Goal: Complete application form

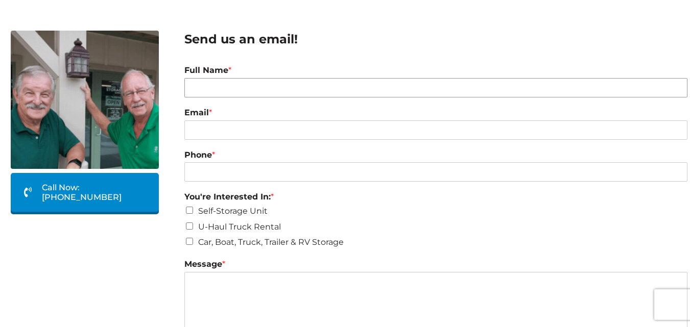
click at [228, 89] on input "Full Name *" at bounding box center [435, 87] width 503 height 19
paste input "[PERSON_NAME]"
type input "[PERSON_NAME]"
click at [226, 125] on input "Email *" at bounding box center [435, 130] width 503 height 19
paste input "bobbie.davis37@gmail.com"
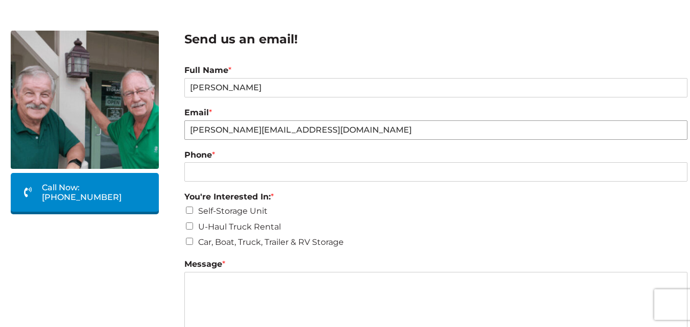
type input "bobbie.davis37@gmail.com"
click at [273, 175] on input "Phone *" at bounding box center [435, 171] width 503 height 19
paste input "5408721982"
type input "5408721982"
click at [186, 212] on input "Self-Storage Unit" at bounding box center [189, 210] width 7 height 7
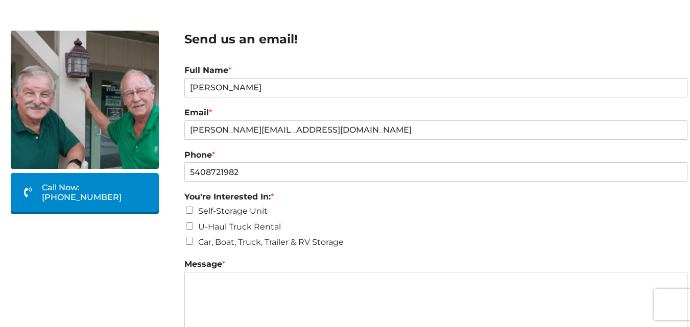
checkbox input "true"
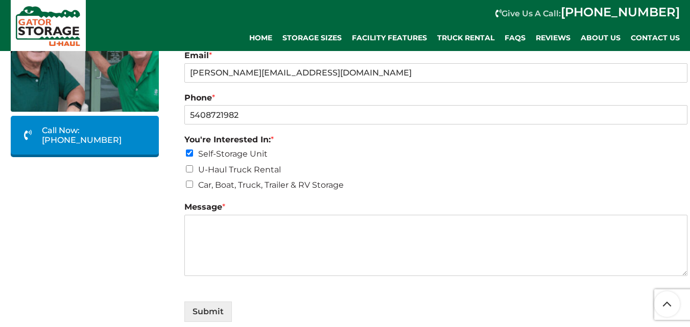
scroll to position [255, 0]
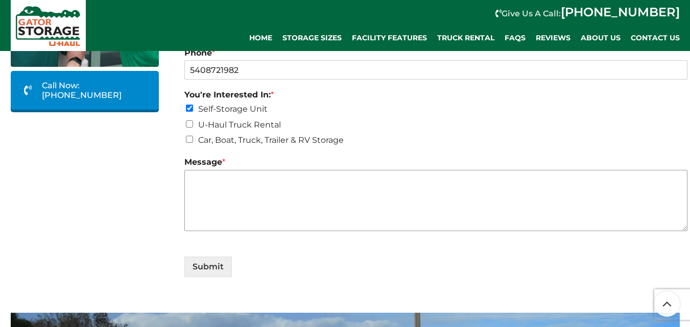
click at [330, 195] on textarea "Message *" at bounding box center [435, 200] width 503 height 61
click at [300, 215] on textarea "Message *" at bounding box center [435, 200] width 503 height 61
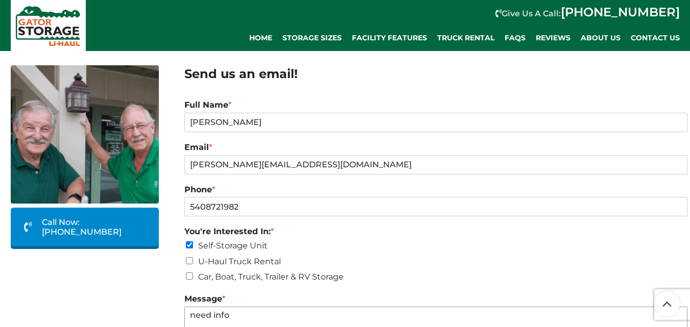
scroll to position [153, 0]
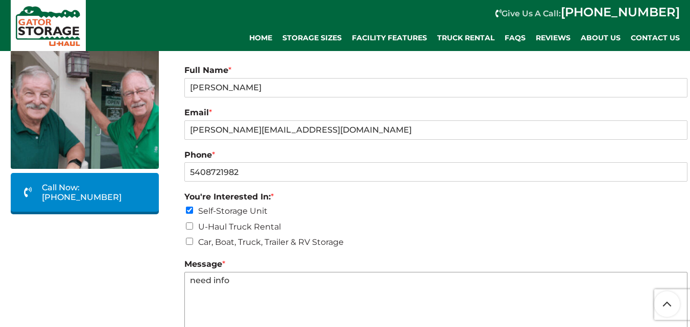
type textarea "need info"
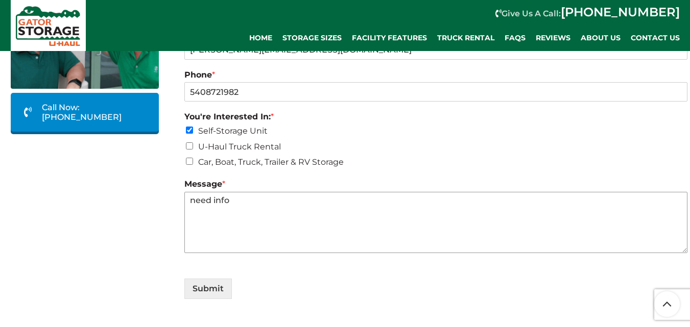
scroll to position [358, 0]
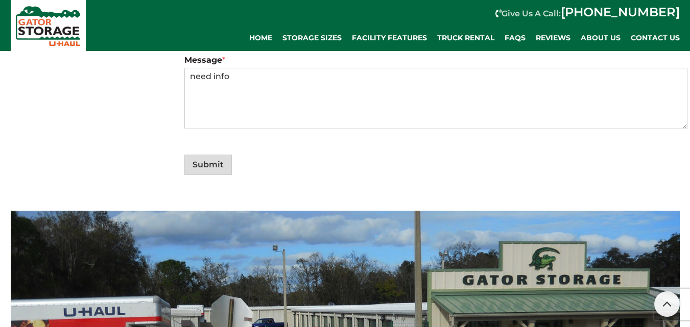
click at [205, 167] on button "Submit" at bounding box center [208, 165] width 48 height 20
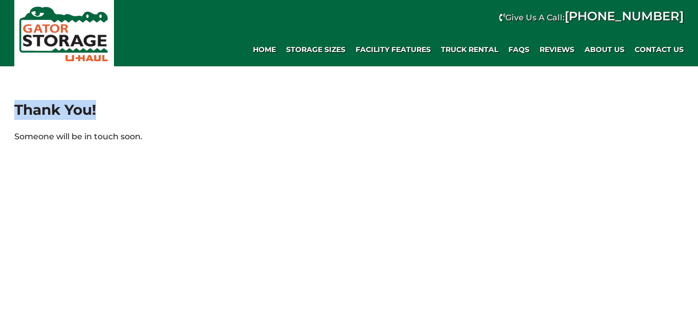
drag, startPoint x: 0, startPoint y: 0, endPoint x: 134, endPoint y: 113, distance: 175.5
click at [134, 113] on div "Thank You! Someone will be in touch soon." at bounding box center [349, 148] width 698 height 164
